Goal: Information Seeking & Learning: Learn about a topic

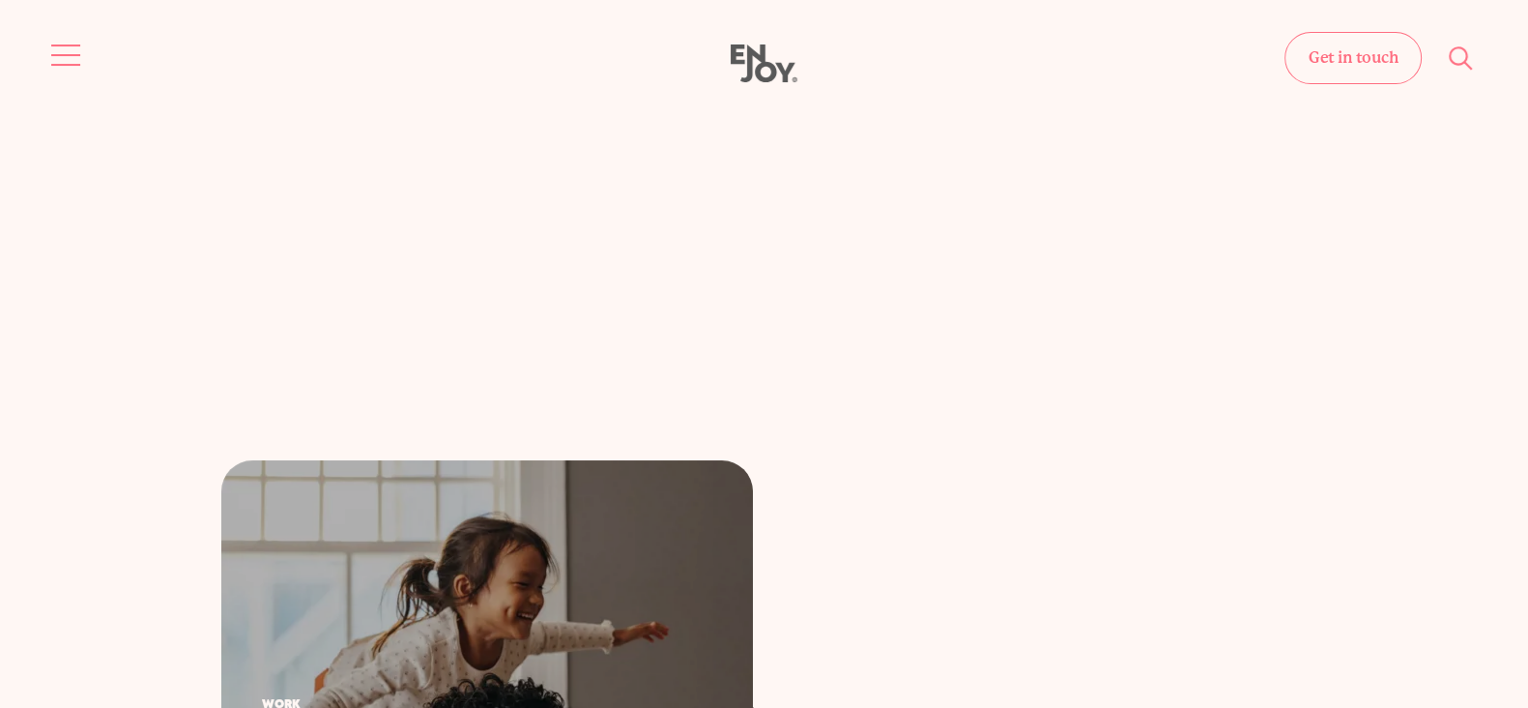
click at [63, 55] on span "Site navigation" at bounding box center [65, 55] width 29 height 2
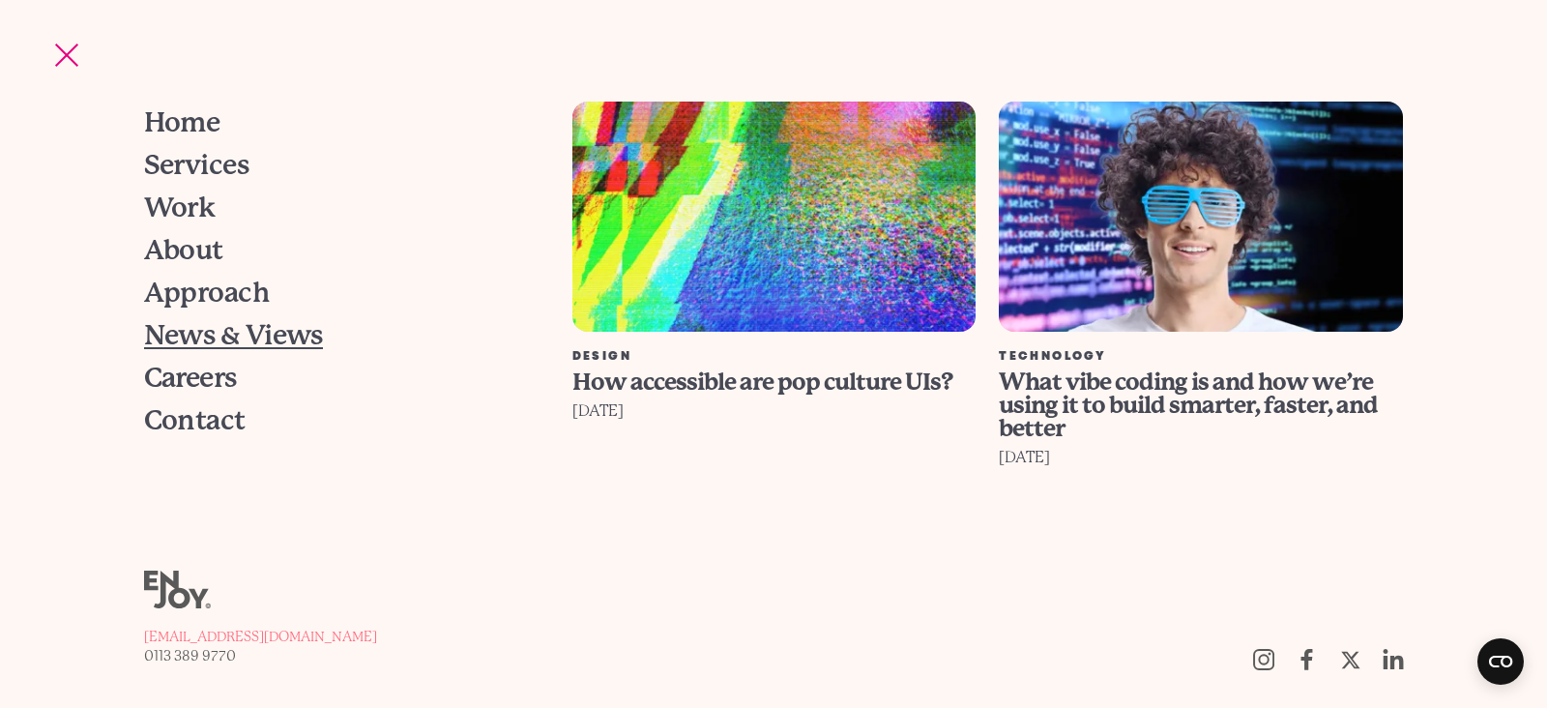
click at [210, 333] on span "News & Views" at bounding box center [233, 335] width 179 height 27
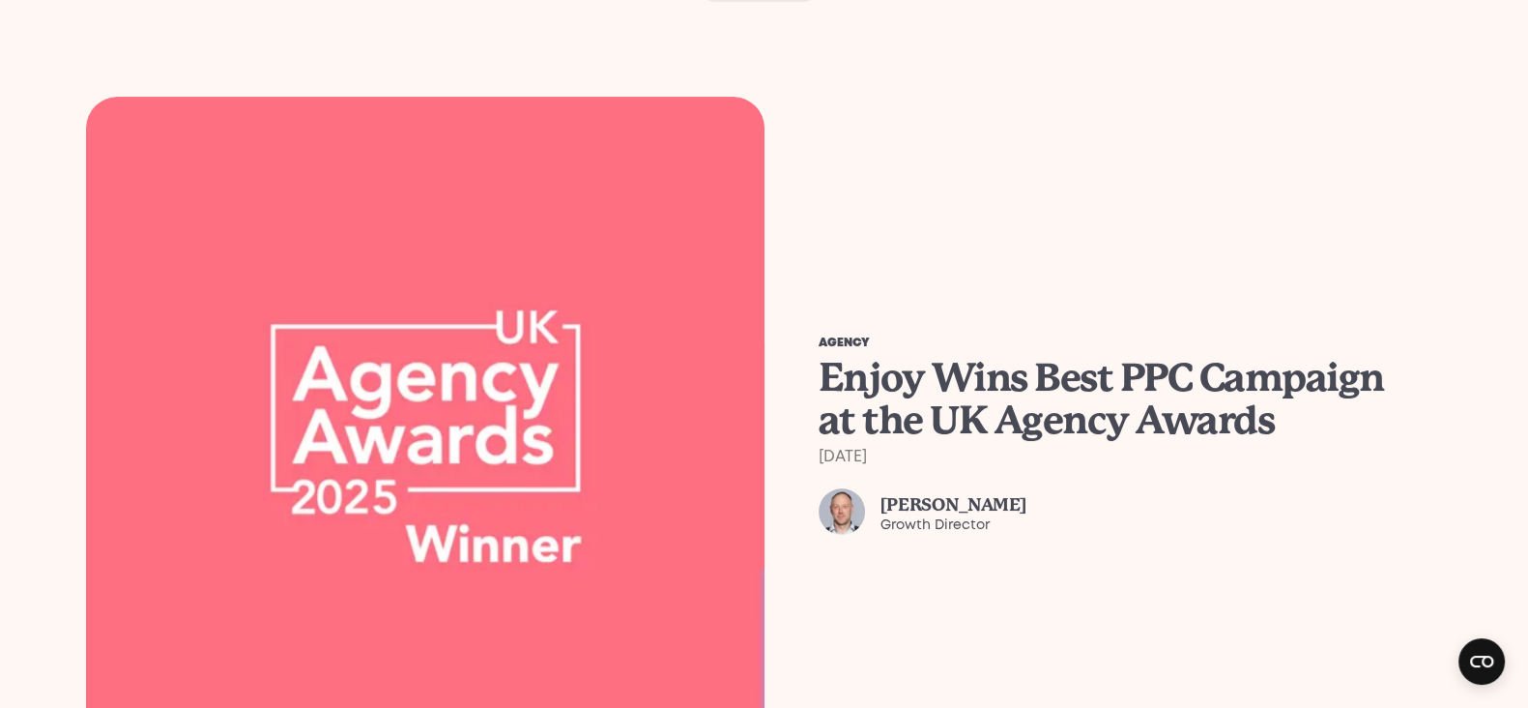
scroll to position [604, 0]
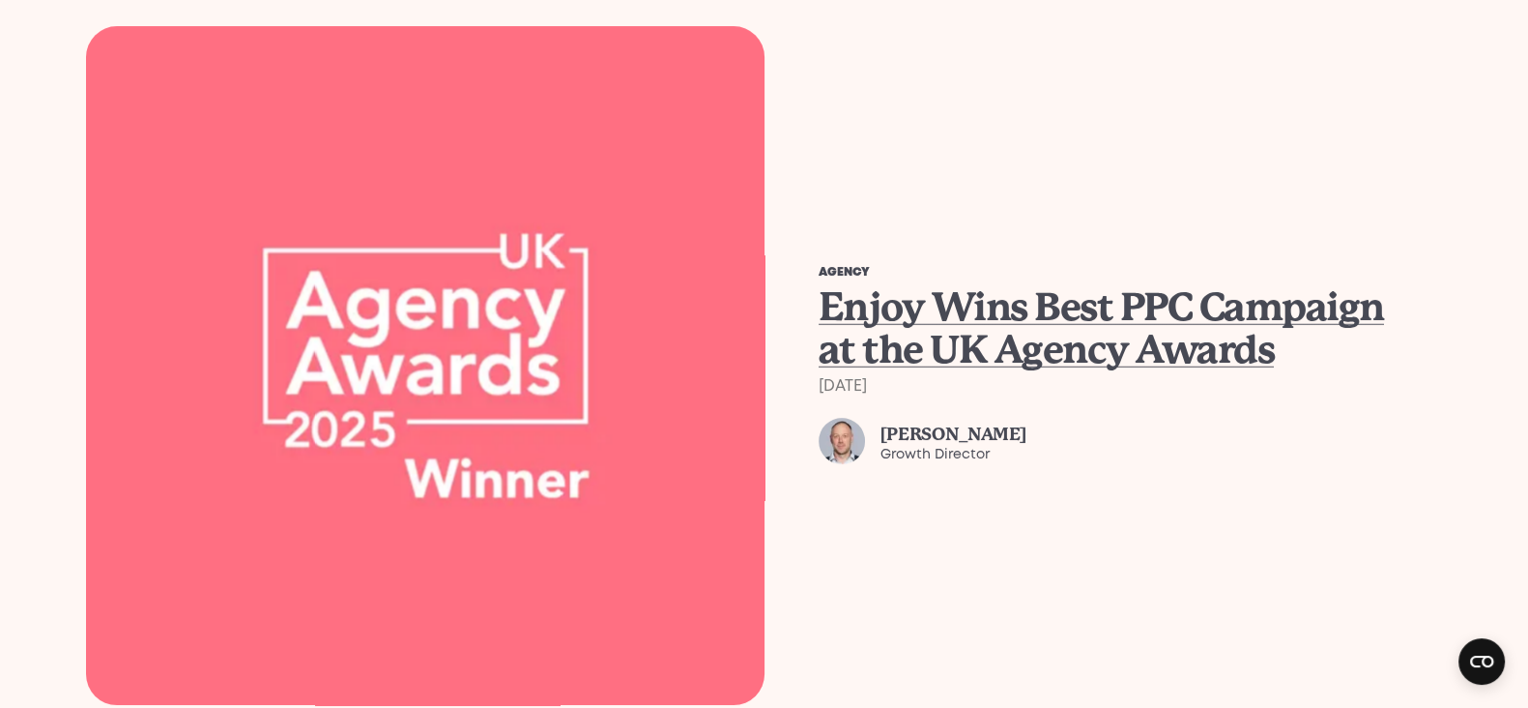
click at [1054, 284] on span "Enjoy Wins Best PPC Campaign at the UK Agency Awards" at bounding box center [1101, 328] width 565 height 88
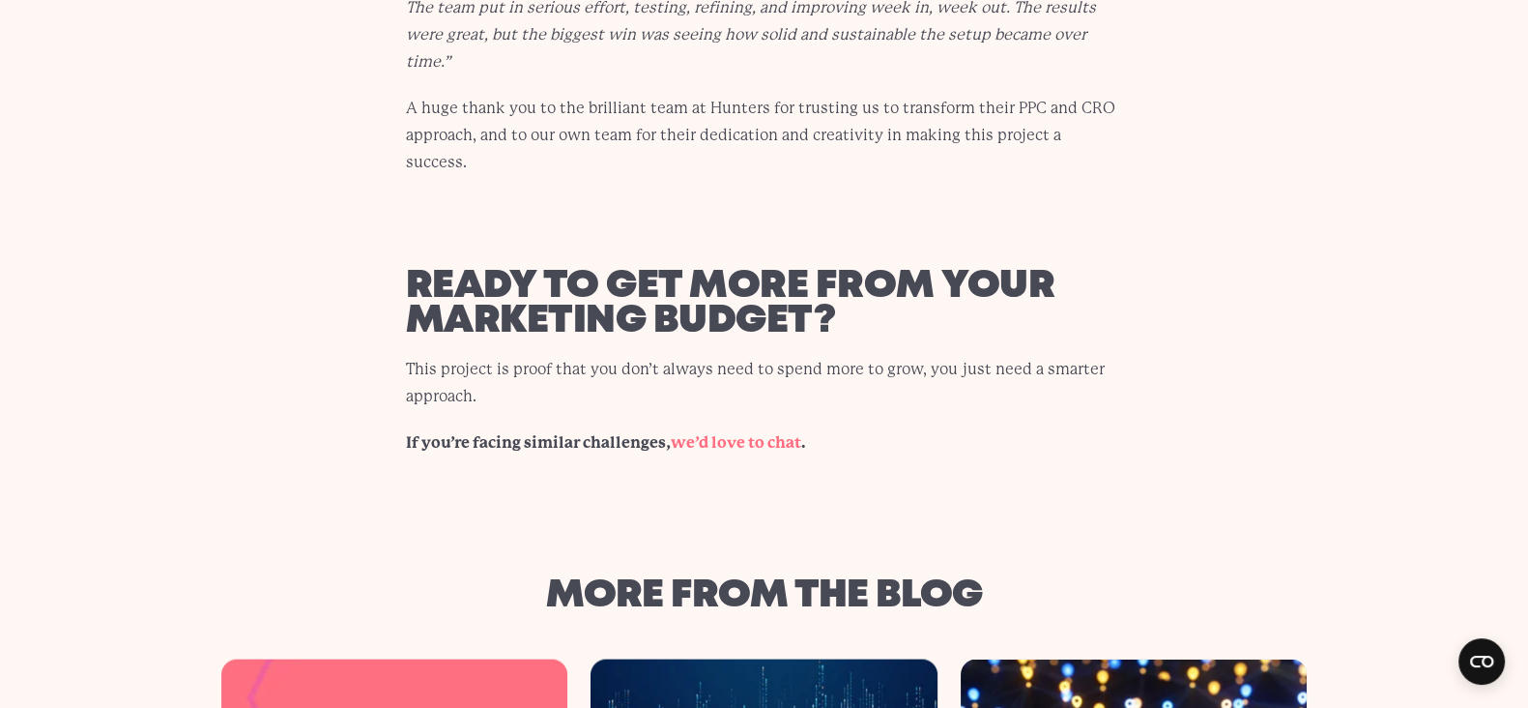
scroll to position [4716, 0]
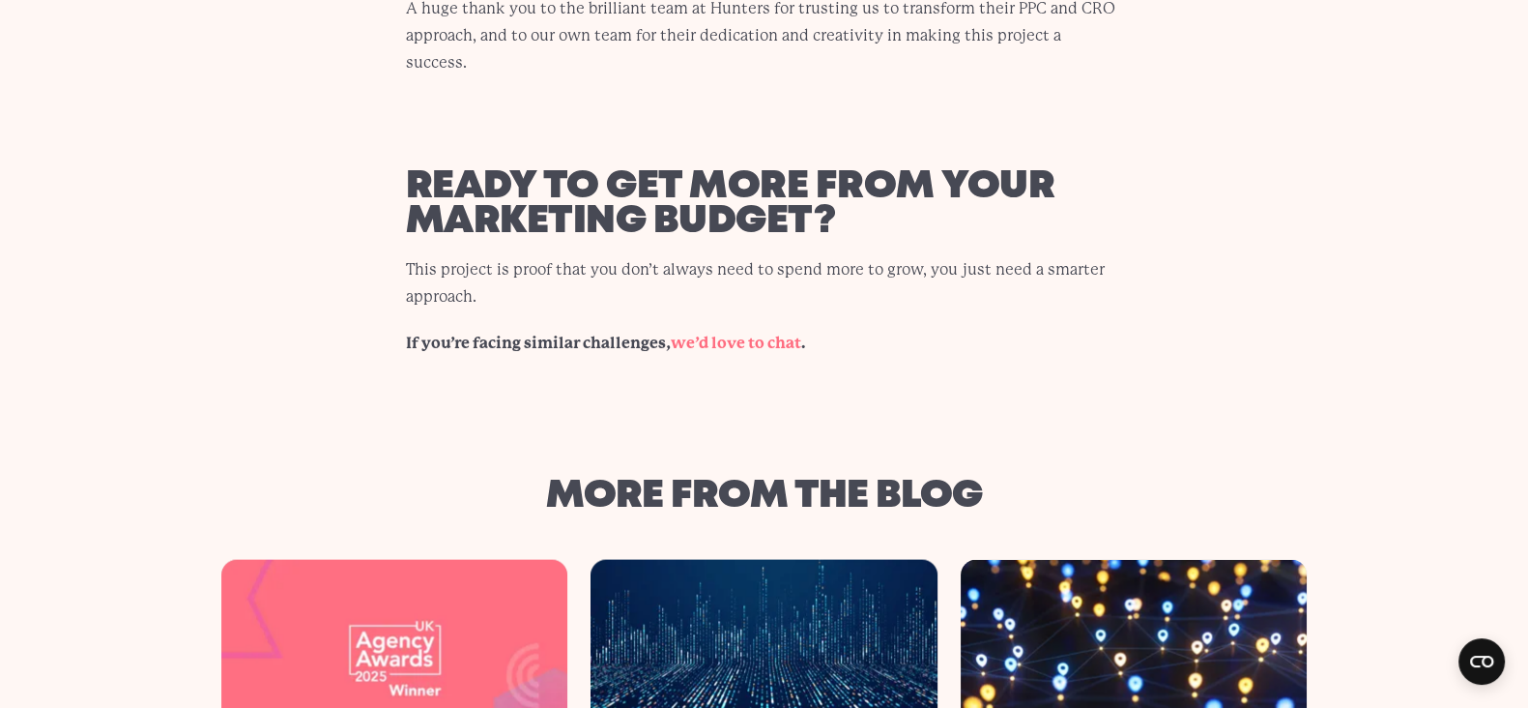
scroll to position [4954, 0]
